Goal: Navigation & Orientation: Find specific page/section

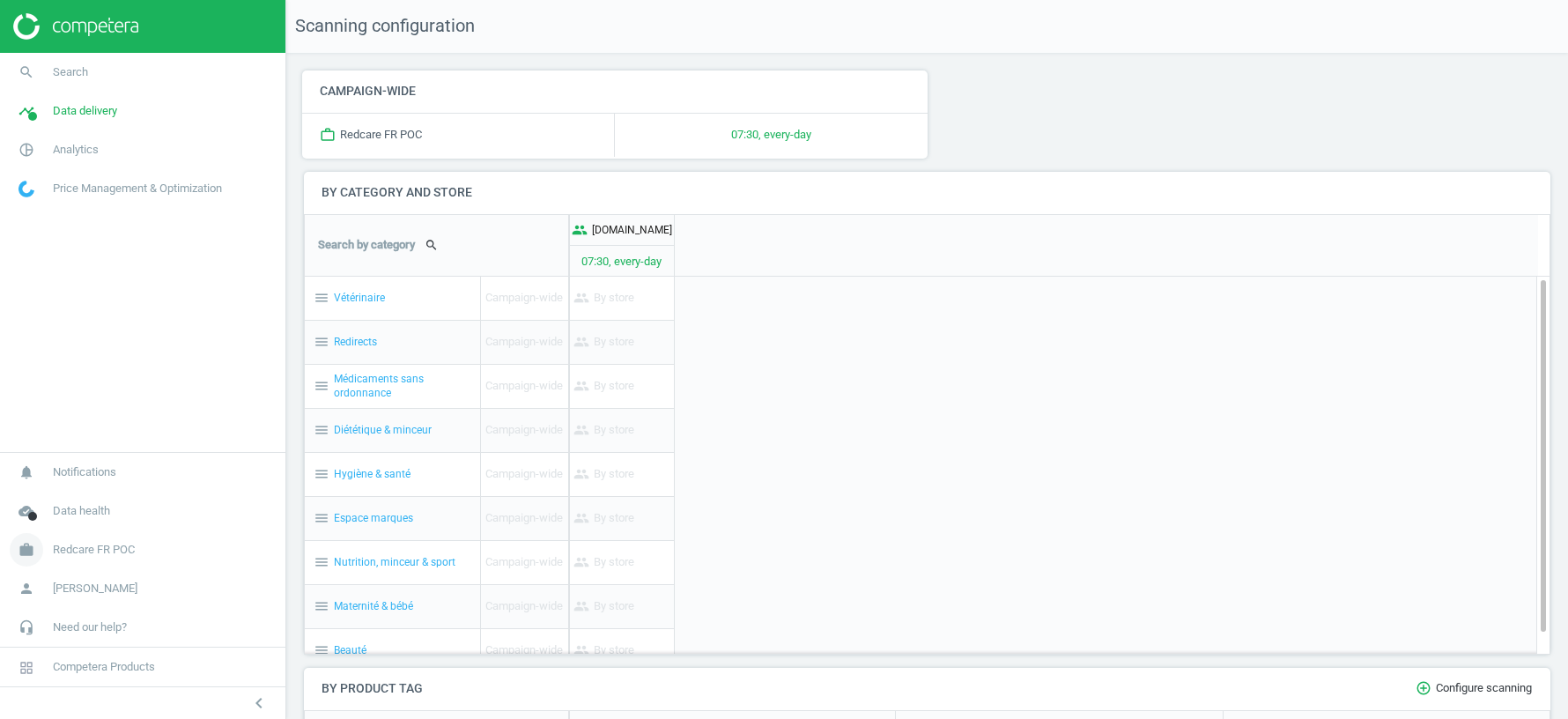
click at [104, 550] on span "Redcare FR POC" at bounding box center [94, 550] width 82 height 16
click at [92, 494] on span "Switch campaign" at bounding box center [58, 497] width 78 height 14
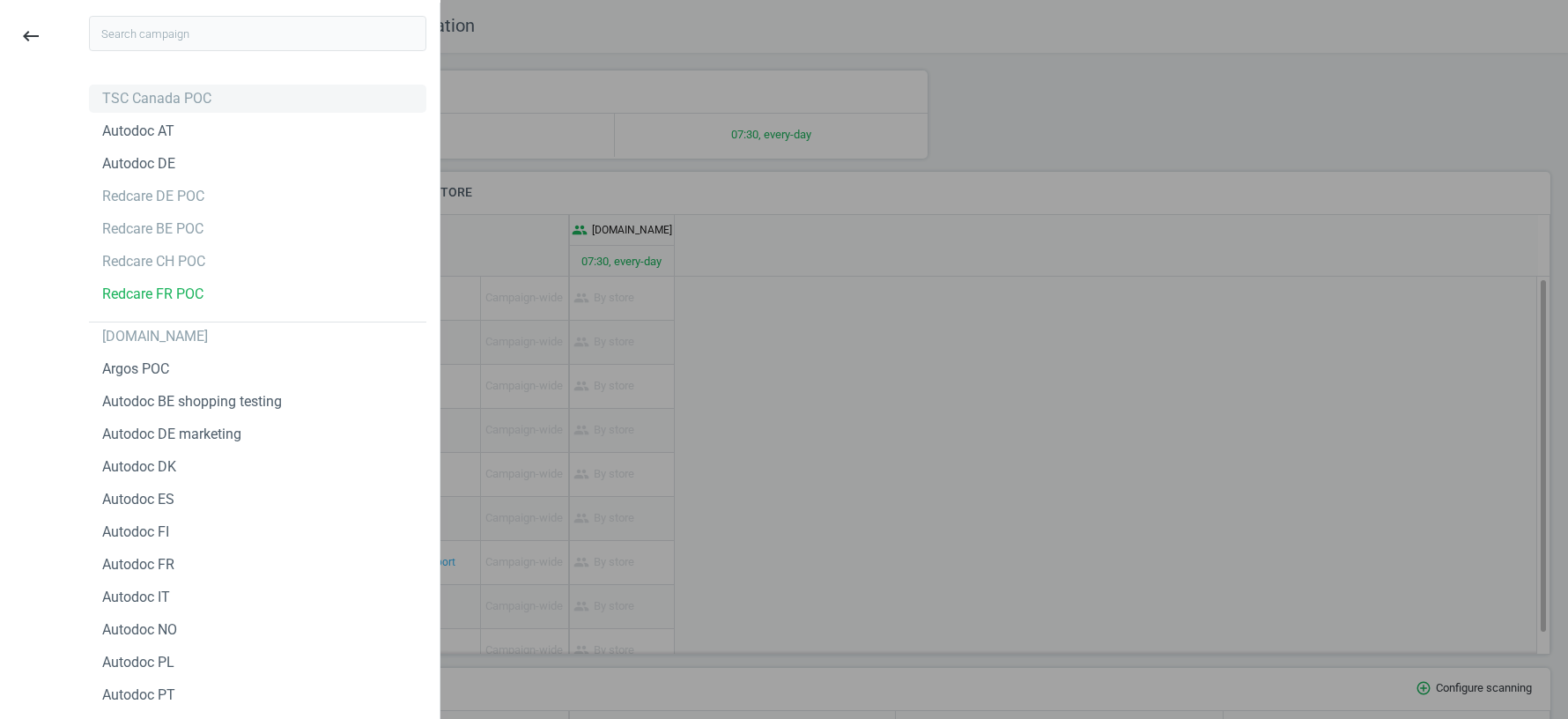
click at [177, 94] on div "TSC Canada POC" at bounding box center [157, 99] width 109 height 19
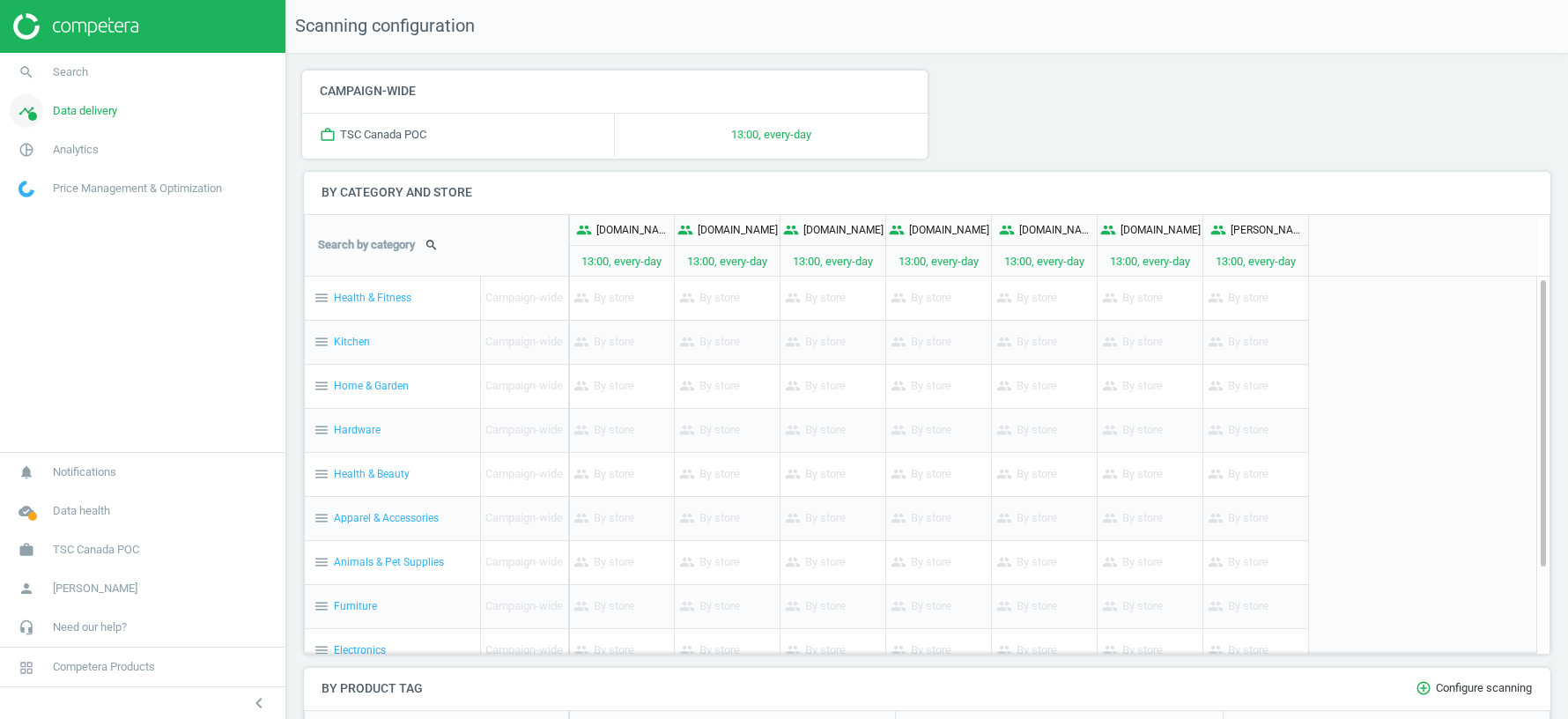
click at [73, 115] on span "Data delivery" at bounding box center [84, 111] width 64 height 16
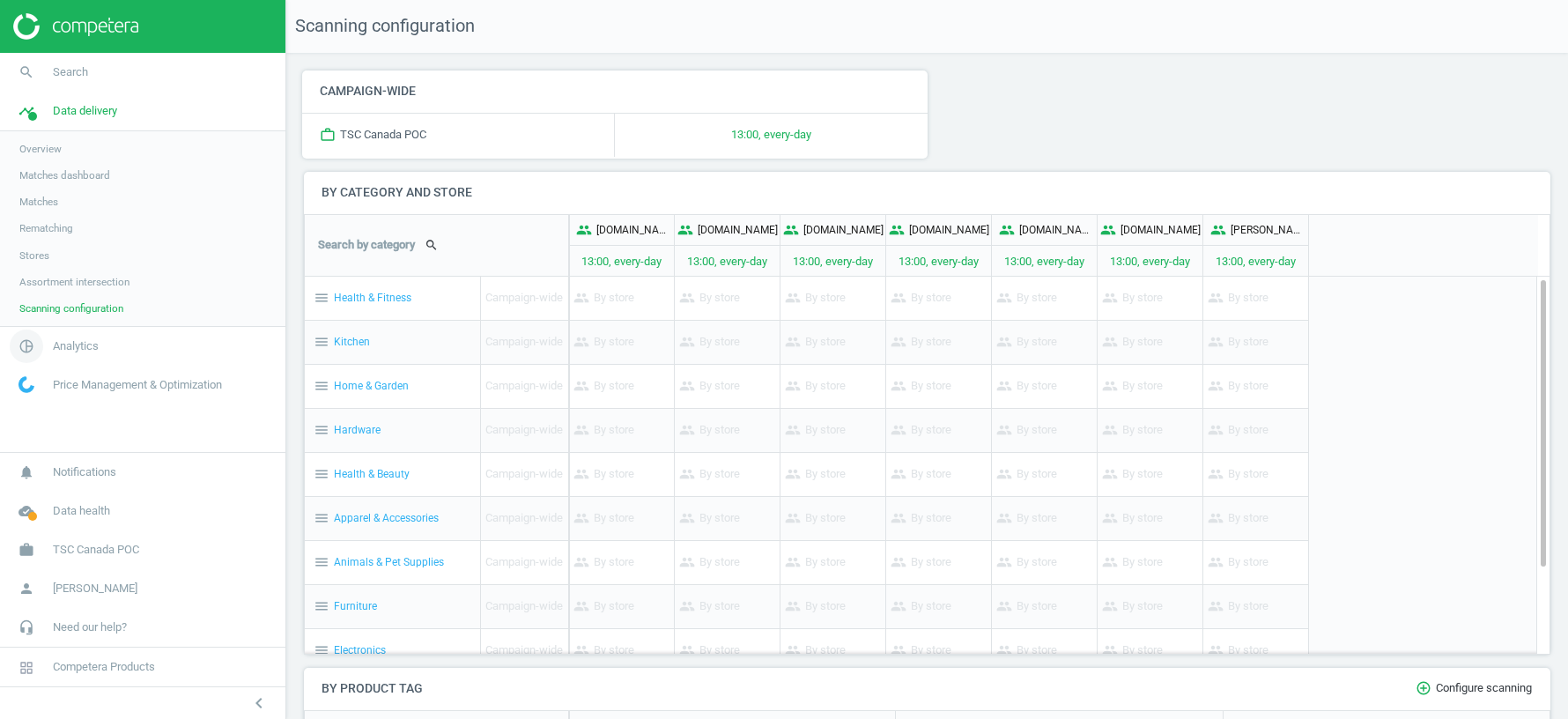
click at [64, 347] on span "Analytics" at bounding box center [76, 346] width 46 height 16
click at [41, 287] on span "Email alerts" at bounding box center [46, 294] width 54 height 14
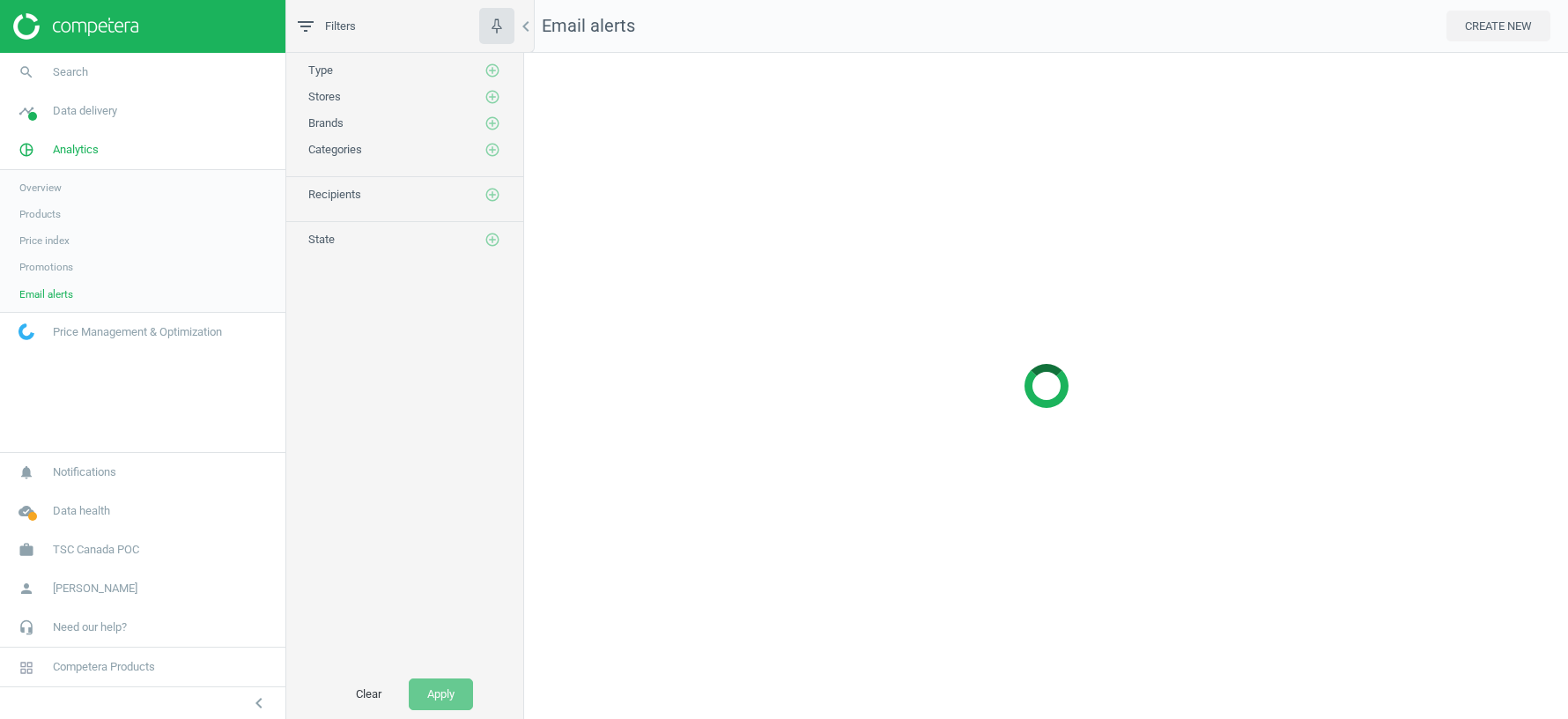
scroll to position [666, 1043]
